Goal: Information Seeking & Learning: Learn about a topic

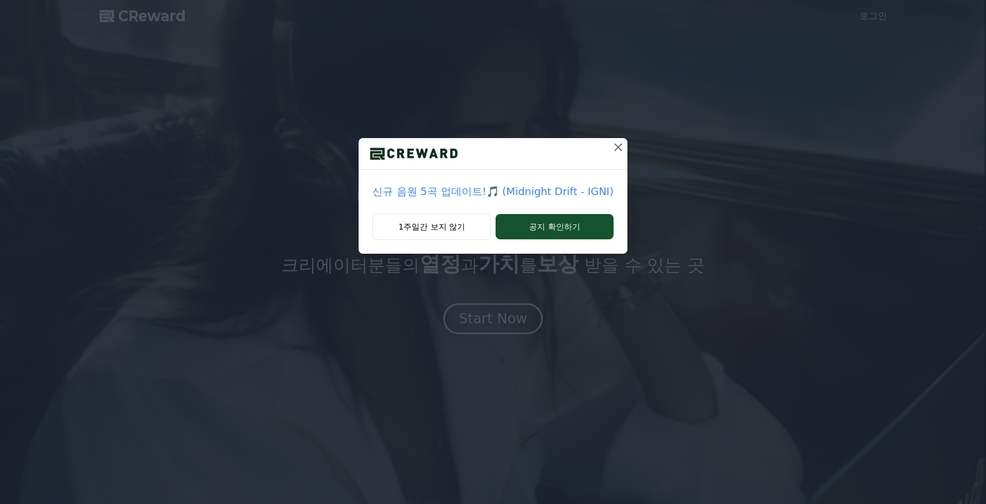
click at [611, 146] on icon at bounding box center [618, 147] width 14 height 14
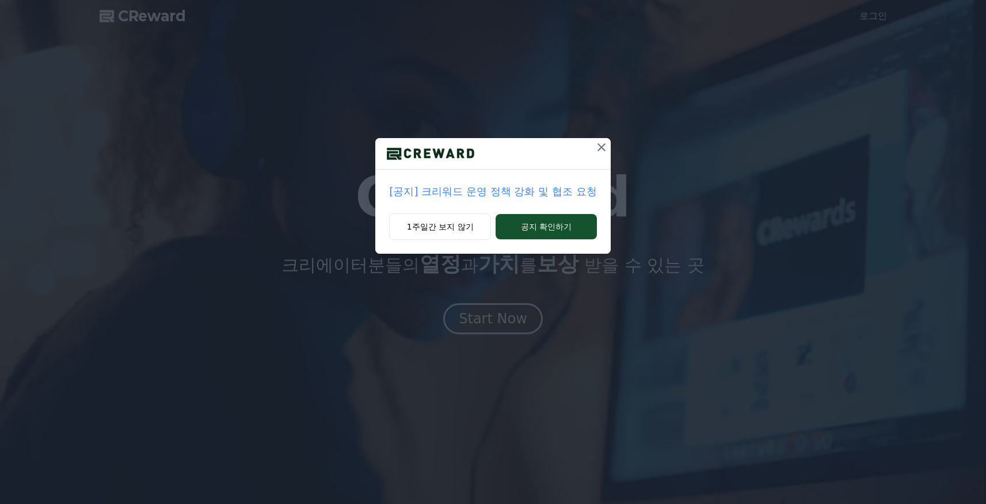
click at [597, 144] on icon at bounding box center [601, 147] width 8 height 8
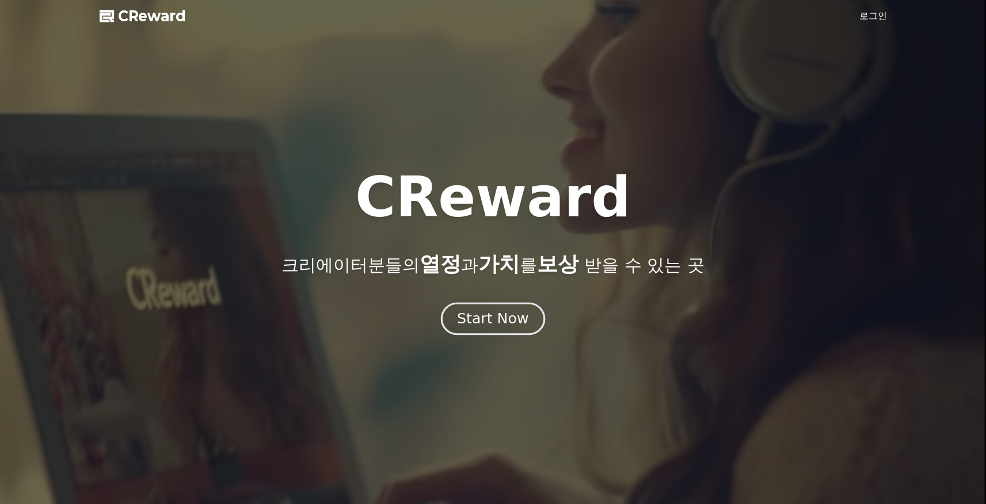
click at [522, 325] on div "Start Now" at bounding box center [492, 319] width 71 height 20
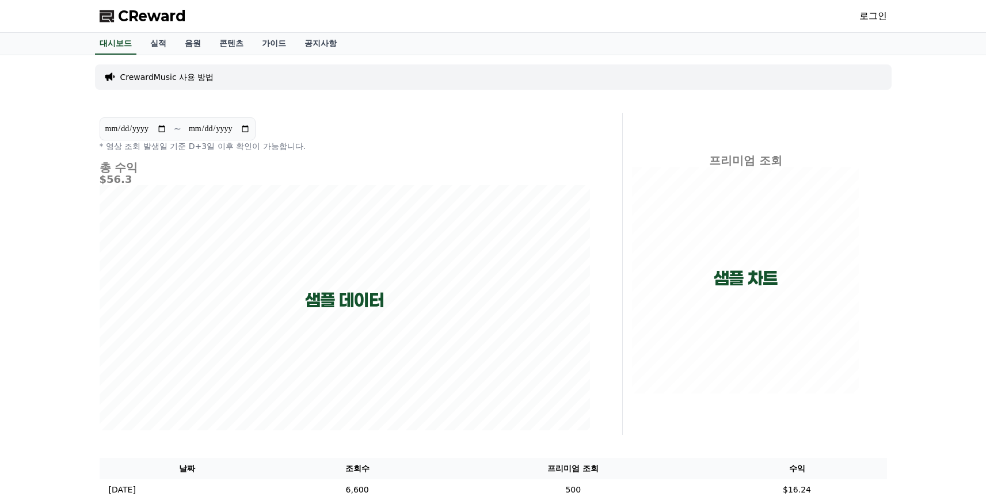
click at [157, 73] on p "CrewardMusic 사용 방법" at bounding box center [167, 77] width 94 height 12
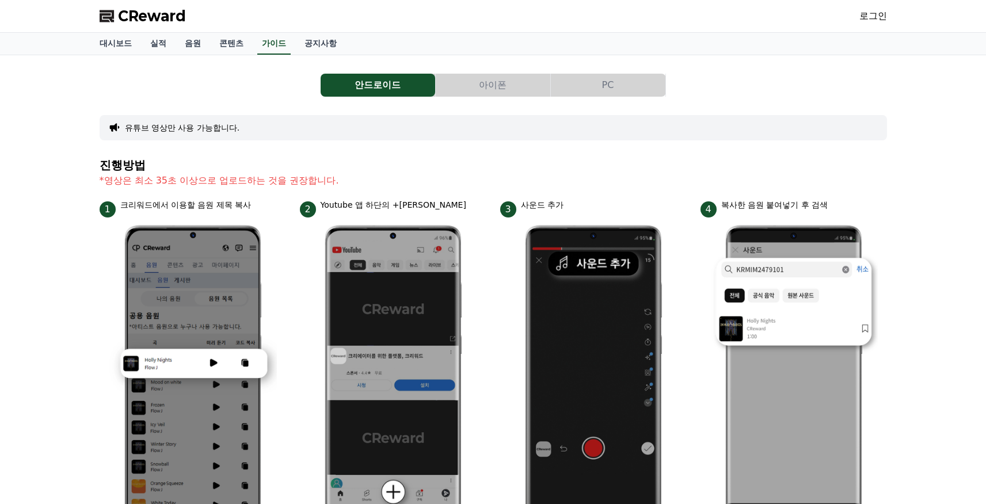
click at [500, 84] on button "아이폰" at bounding box center [493, 85] width 115 height 23
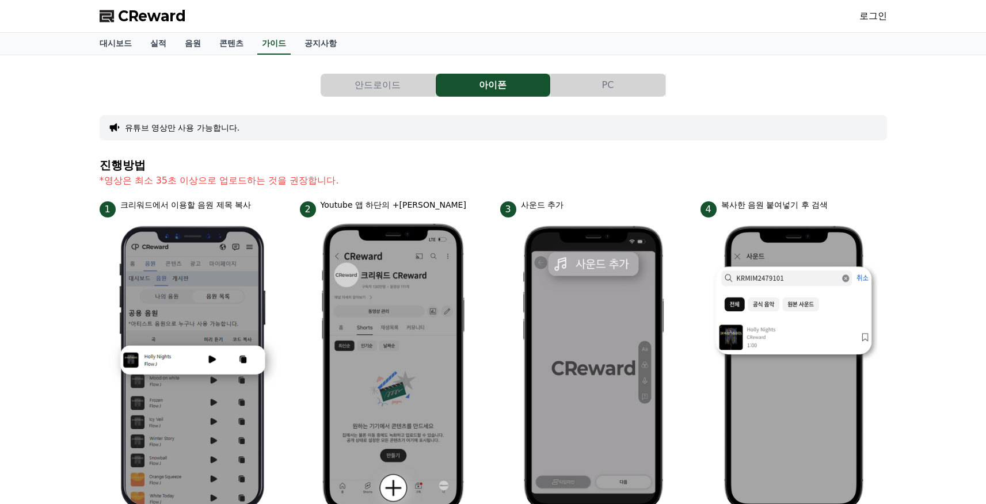
click at [649, 82] on button "PC" at bounding box center [608, 85] width 115 height 23
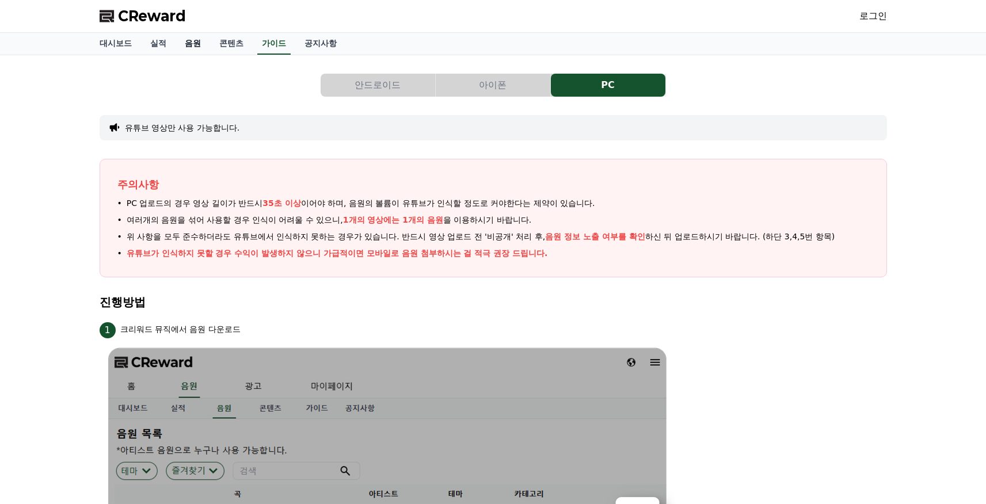
click at [191, 44] on link "음원" at bounding box center [193, 44] width 35 height 22
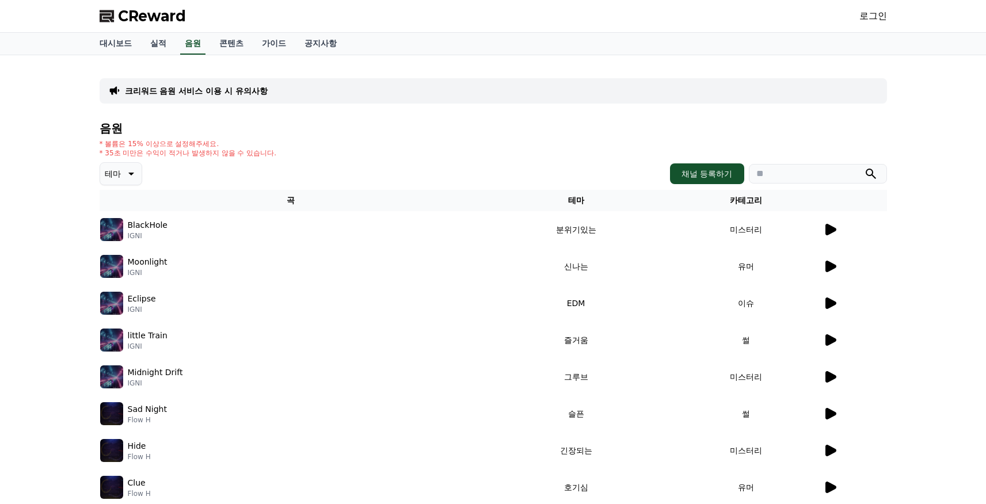
click at [134, 173] on icon at bounding box center [130, 174] width 14 height 14
click at [124, 264] on button "호기심" at bounding box center [117, 257] width 33 height 25
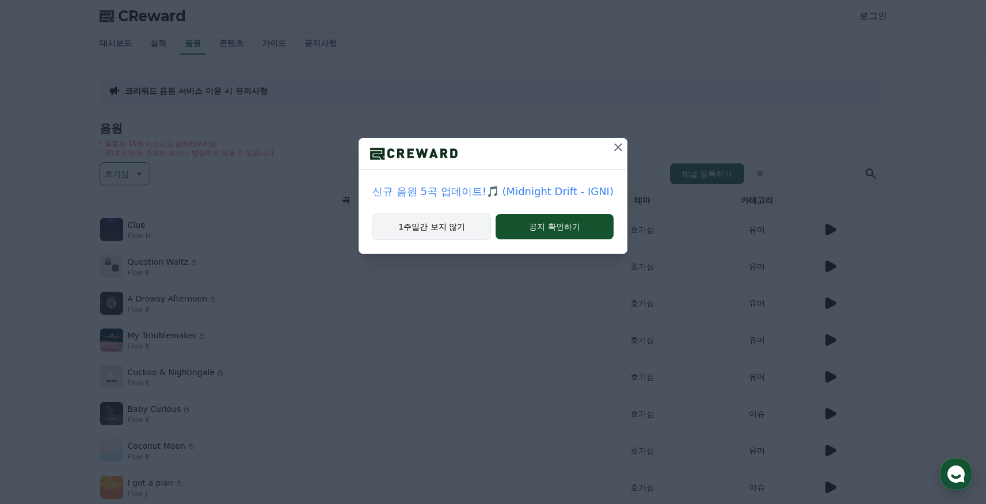
click at [458, 226] on button "1주일간 보지 않기" at bounding box center [431, 227] width 119 height 26
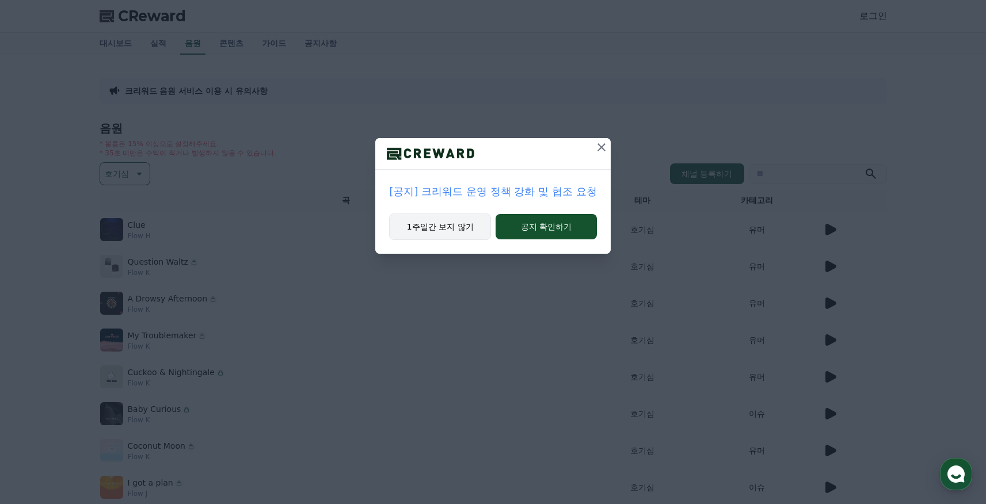
click at [429, 235] on button "1주일간 보지 않기" at bounding box center [440, 227] width 102 height 26
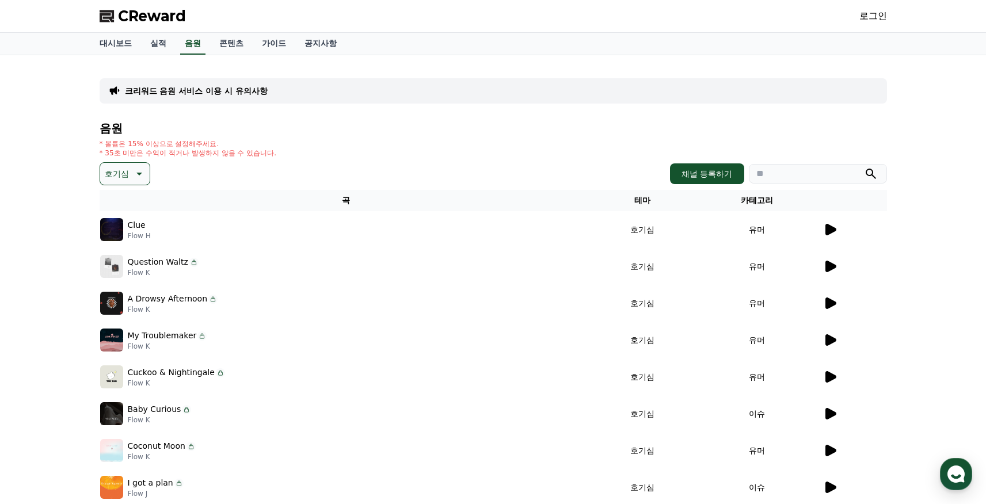
click at [831, 227] on icon at bounding box center [830, 230] width 11 height 12
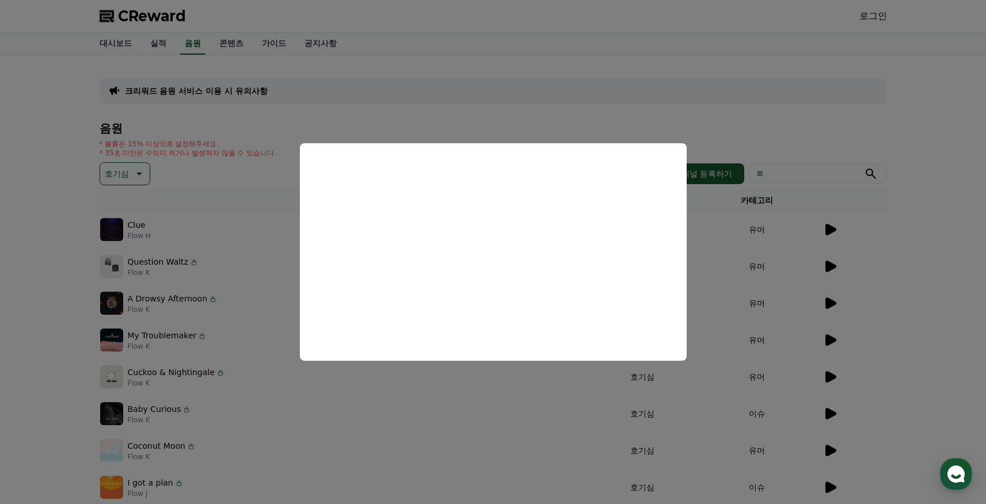
click at [227, 406] on button "close modal" at bounding box center [493, 252] width 986 height 504
click at [352, 411] on div "Baby Curious Flow K" at bounding box center [346, 413] width 492 height 23
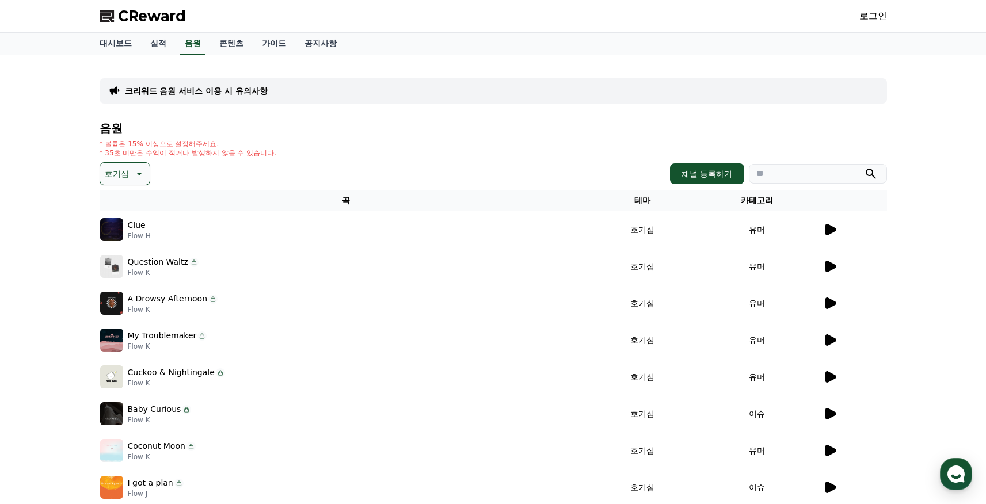
click at [828, 412] on icon at bounding box center [830, 414] width 11 height 12
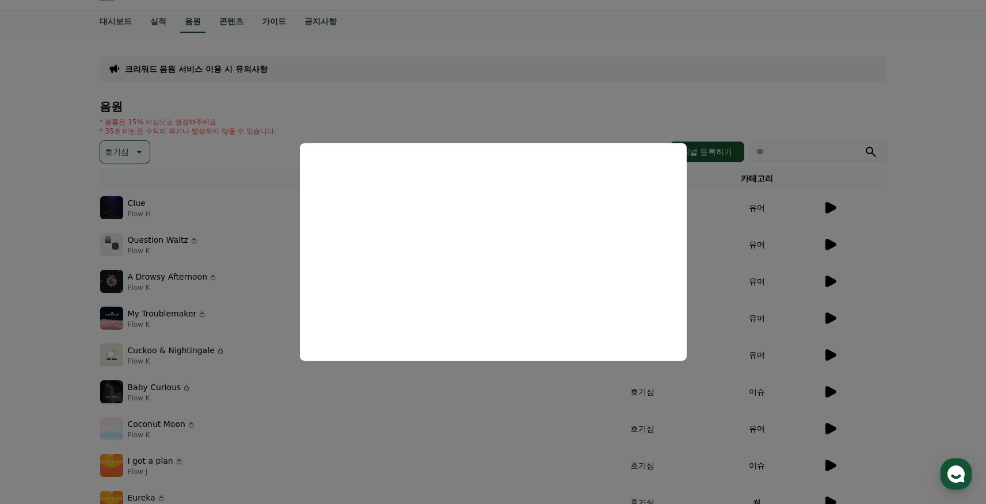
scroll to position [36, 0]
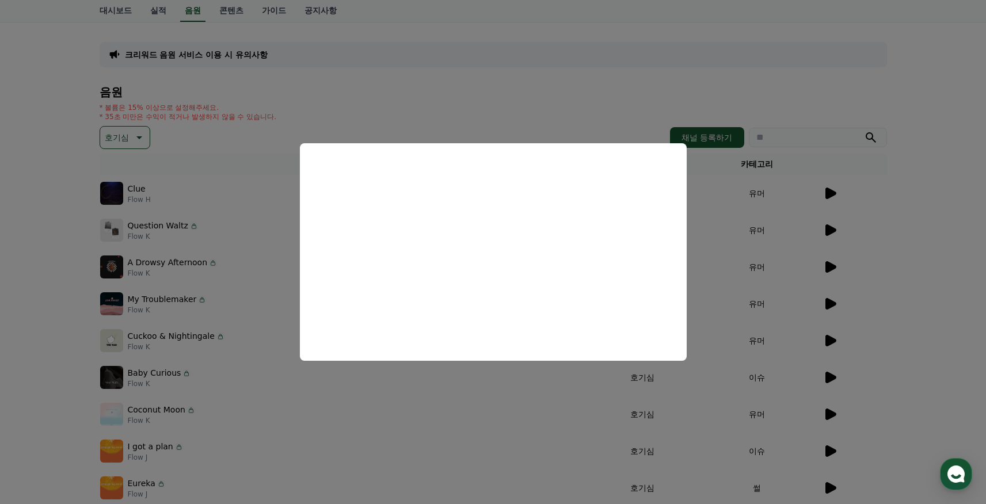
click at [637, 103] on button "close modal" at bounding box center [493, 252] width 986 height 504
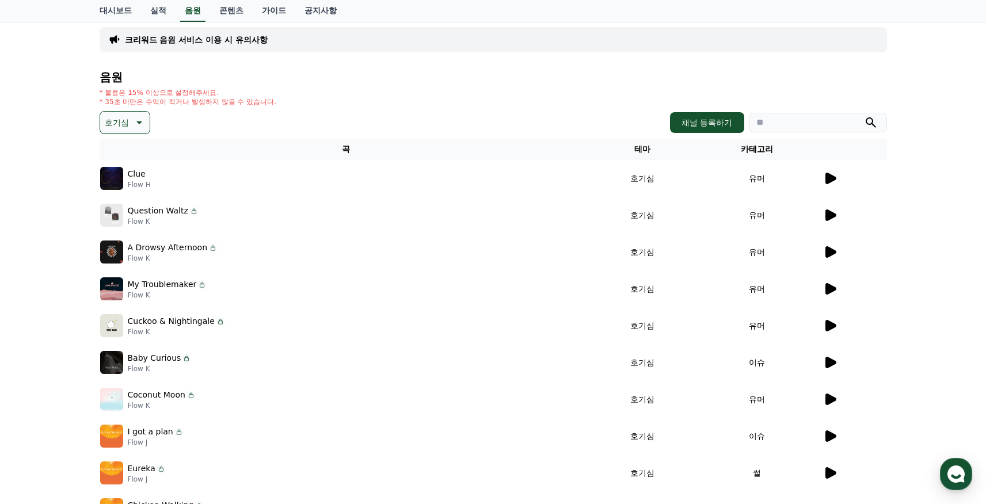
scroll to position [86, 0]
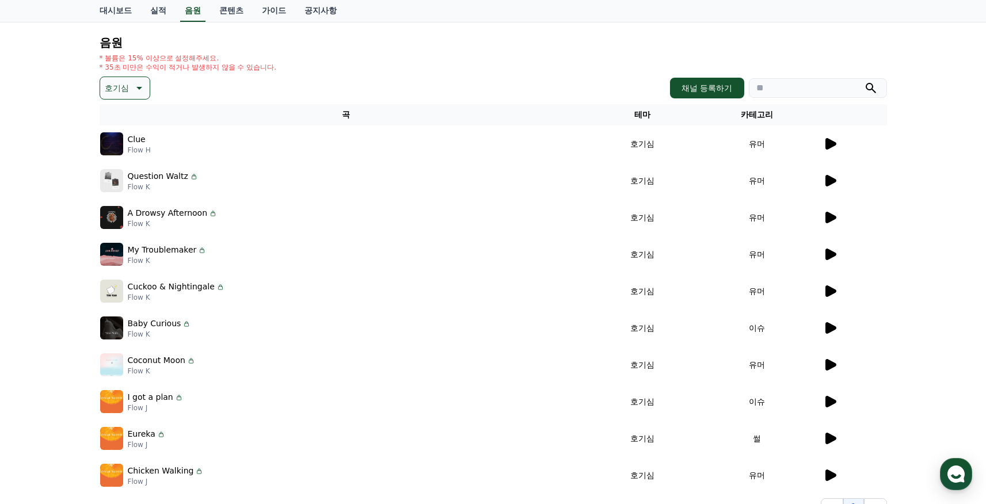
click at [837, 326] on div at bounding box center [854, 328] width 63 height 14
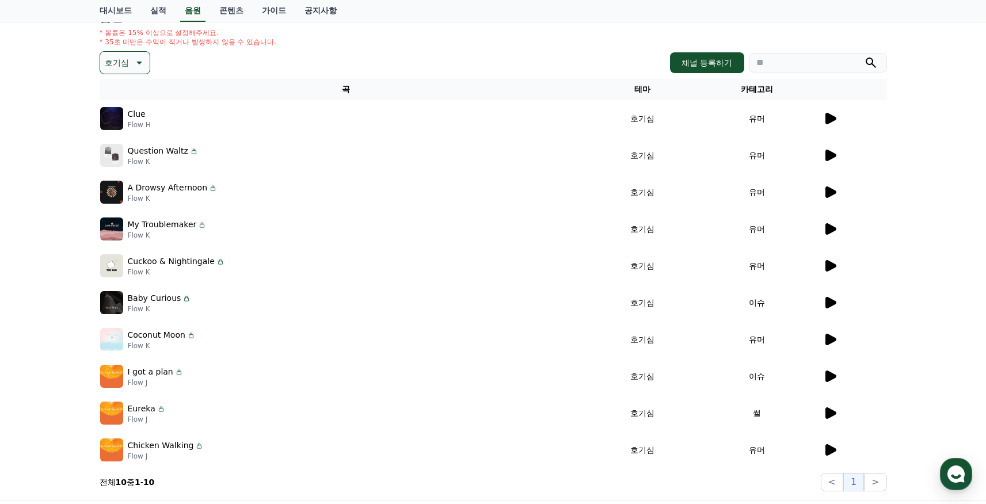
scroll to position [209, 0]
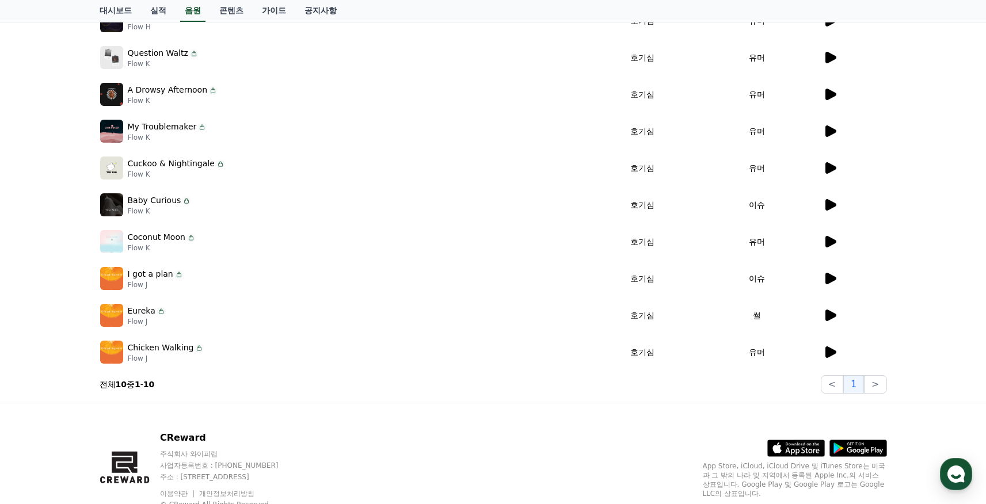
click at [830, 280] on icon at bounding box center [830, 279] width 11 height 12
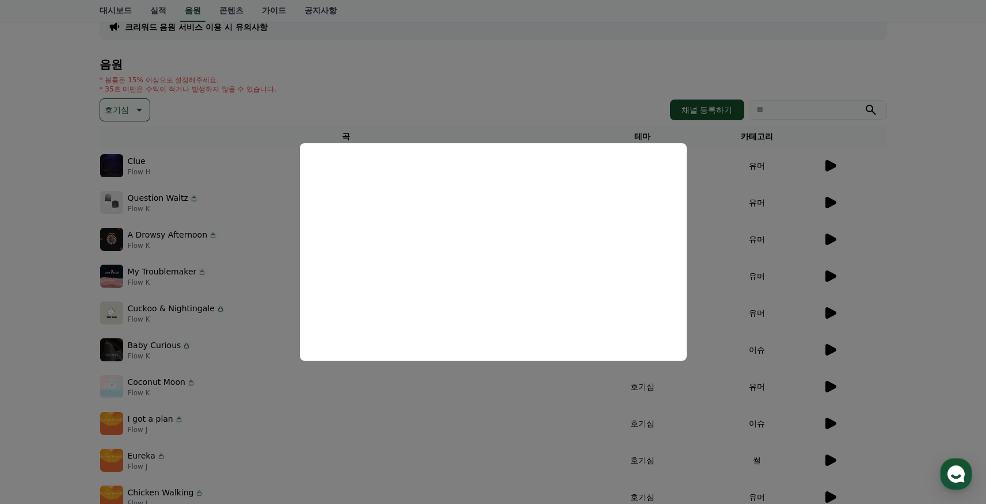
scroll to position [0, 0]
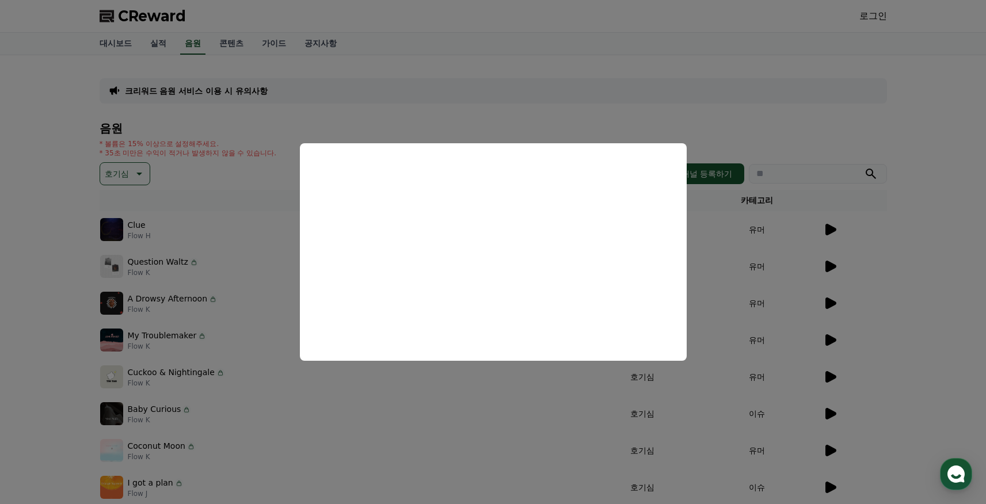
click at [369, 120] on button "close modal" at bounding box center [493, 252] width 986 height 504
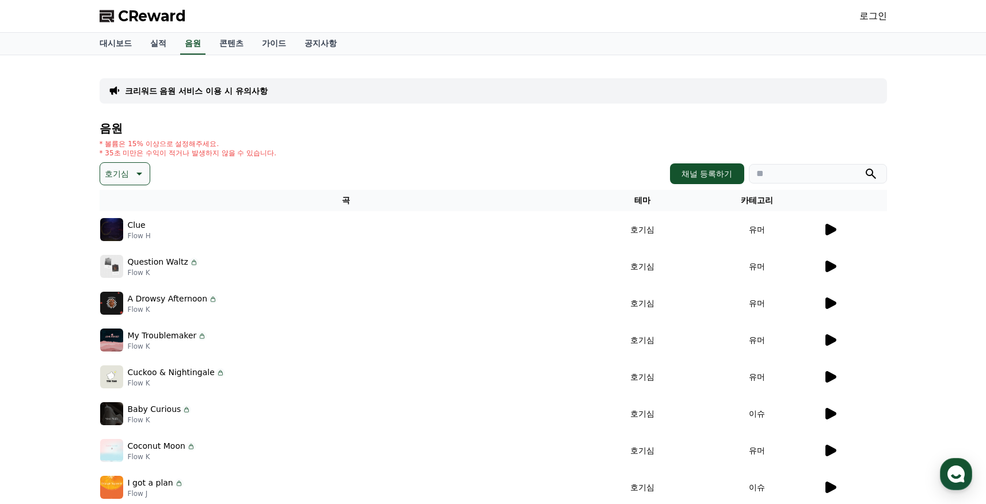
click at [132, 170] on icon at bounding box center [138, 174] width 14 height 14
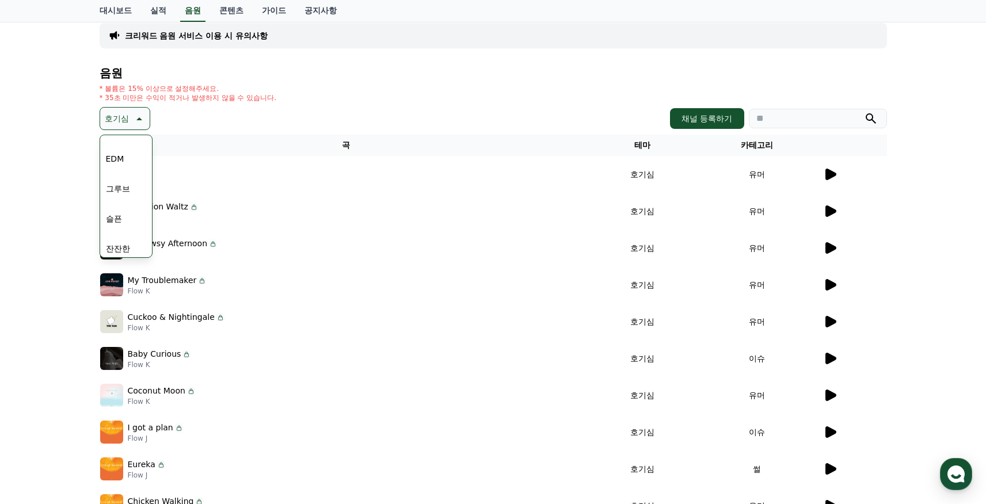
scroll to position [474, 0]
click at [125, 239] on button "코믹한" at bounding box center [117, 243] width 33 height 25
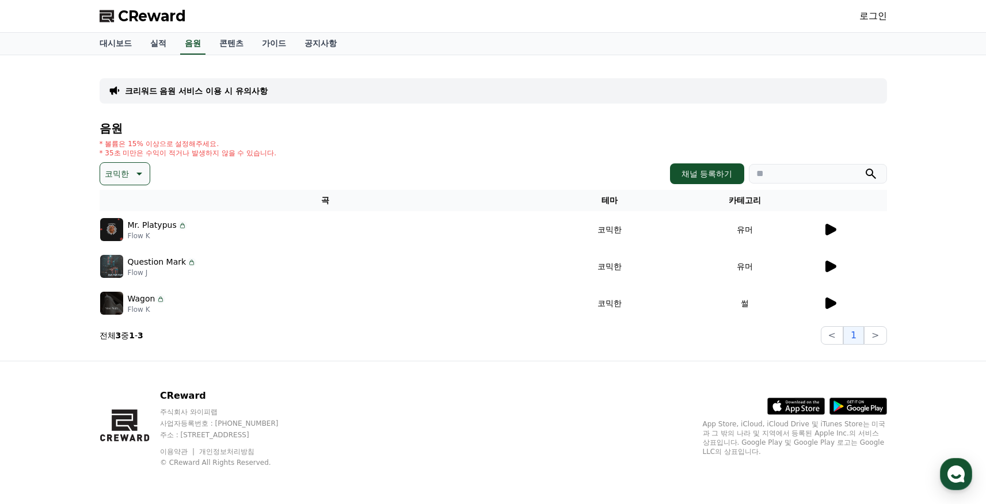
click at [827, 230] on icon at bounding box center [830, 230] width 11 height 12
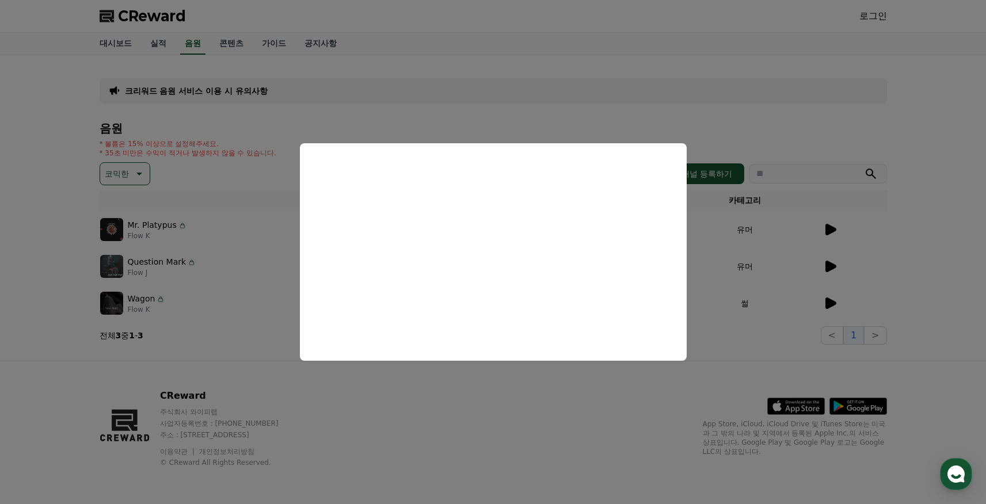
click at [888, 264] on button "close modal" at bounding box center [493, 252] width 986 height 504
click at [830, 267] on icon at bounding box center [830, 267] width 11 height 12
